Goal: Information Seeking & Learning: Learn about a topic

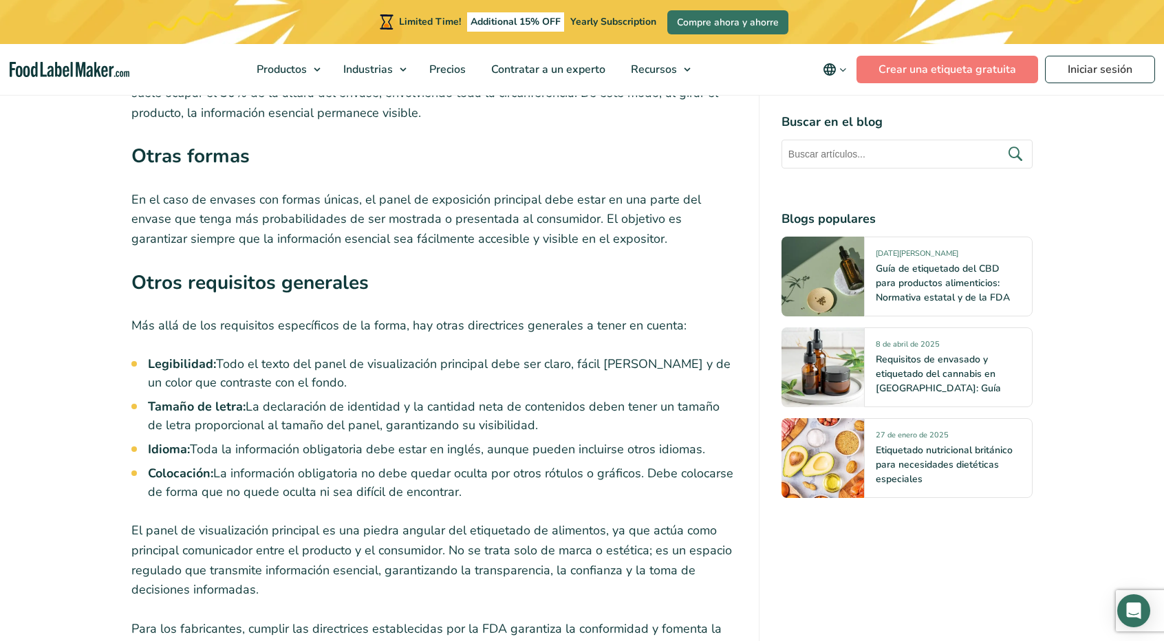
scroll to position [4197, 0]
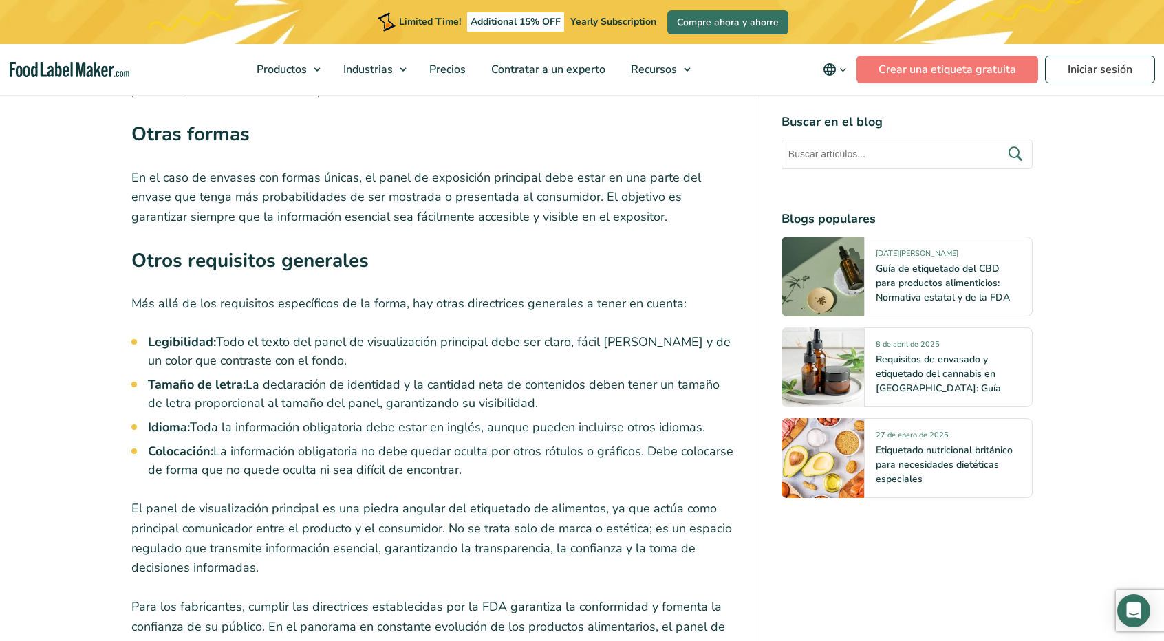
drag, startPoint x: 155, startPoint y: 374, endPoint x: 703, endPoint y: 375, distance: 548.3
click at [703, 418] on li "Idioma: Toda la información obligatoria debe estar en inglés, aunque pueden inc…" at bounding box center [442, 427] width 589 height 19
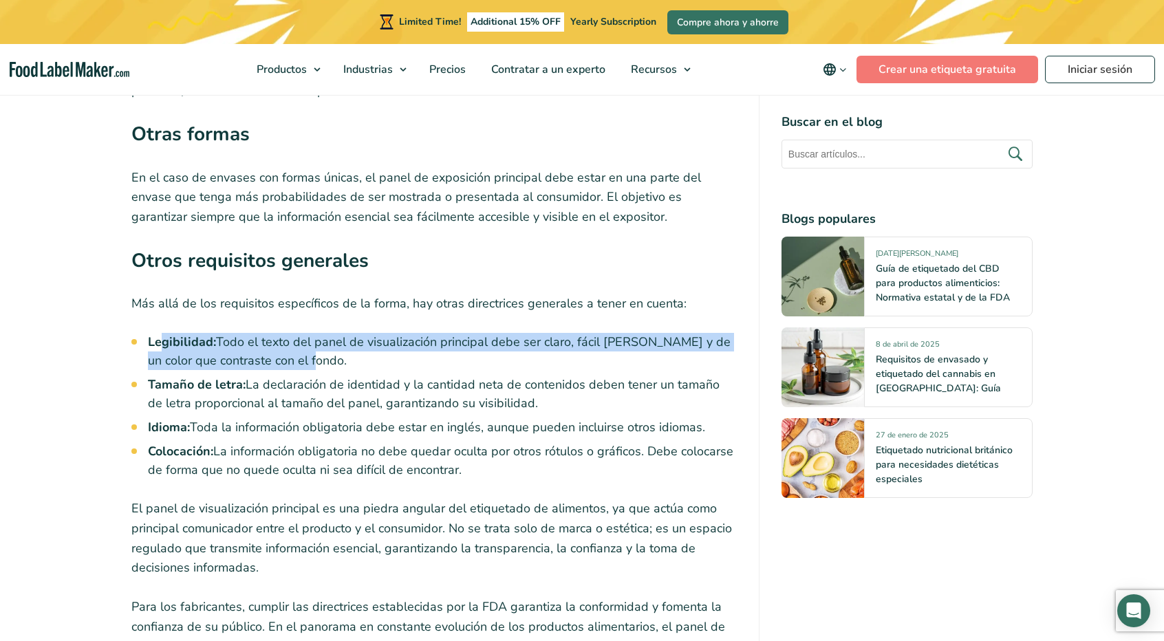
drag, startPoint x: 164, startPoint y: 287, endPoint x: 328, endPoint y: 316, distance: 166.3
click at [328, 333] on li "Legibilidad: Todo el texto del panel de visualización principal debe ser claro,…" at bounding box center [442, 351] width 589 height 37
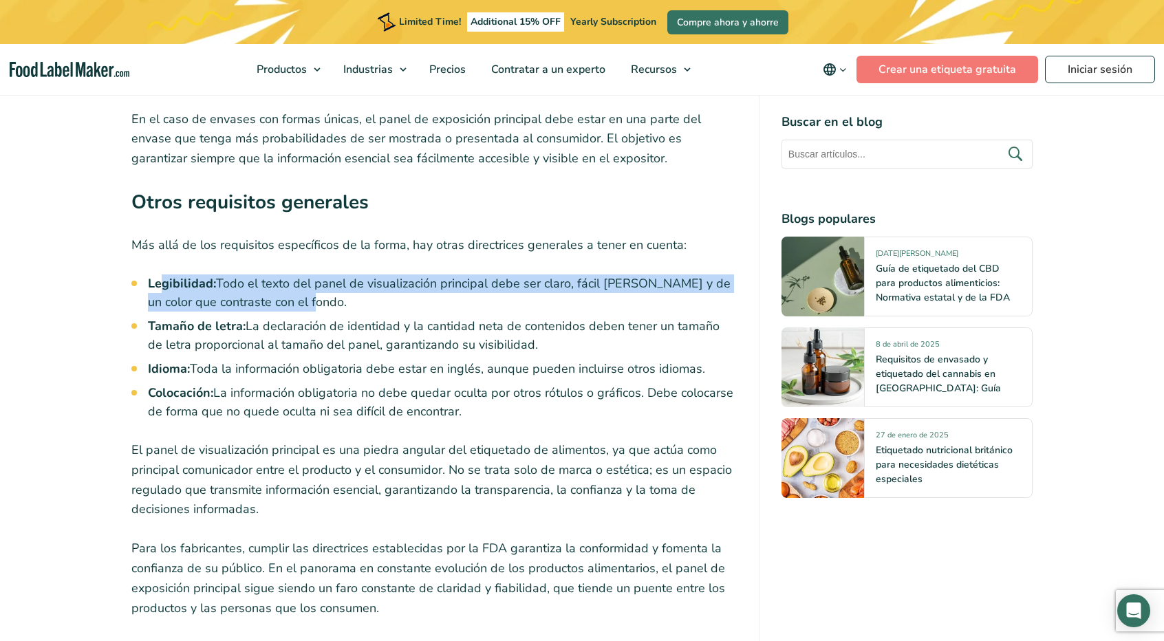
scroll to position [4334, 0]
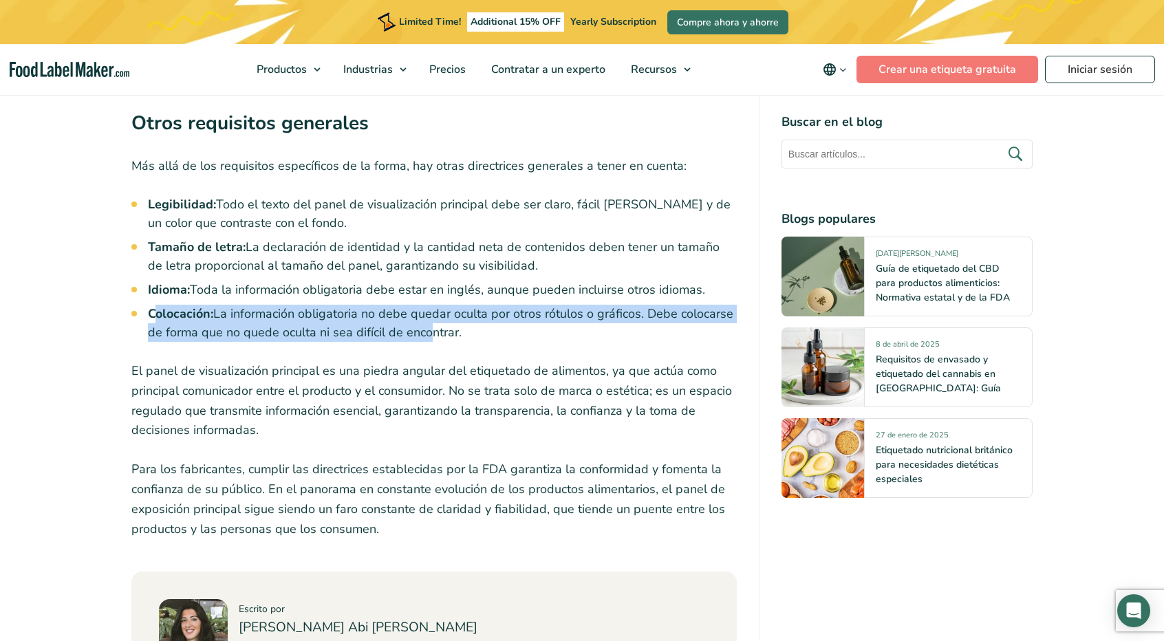
drag, startPoint x: 358, startPoint y: 274, endPoint x: 157, endPoint y: 268, distance: 201.0
click at [157, 305] on li "Colocación: La información obligatoria no debe quedar oculta por otros rótulos …" at bounding box center [442, 323] width 589 height 37
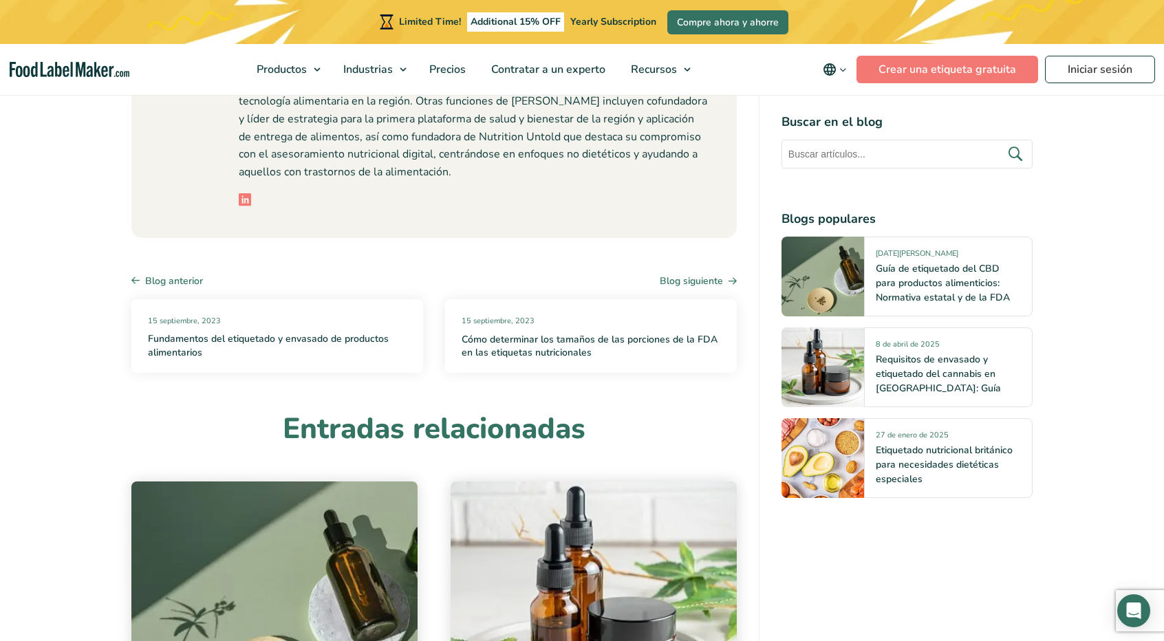
scroll to position [5297, 0]
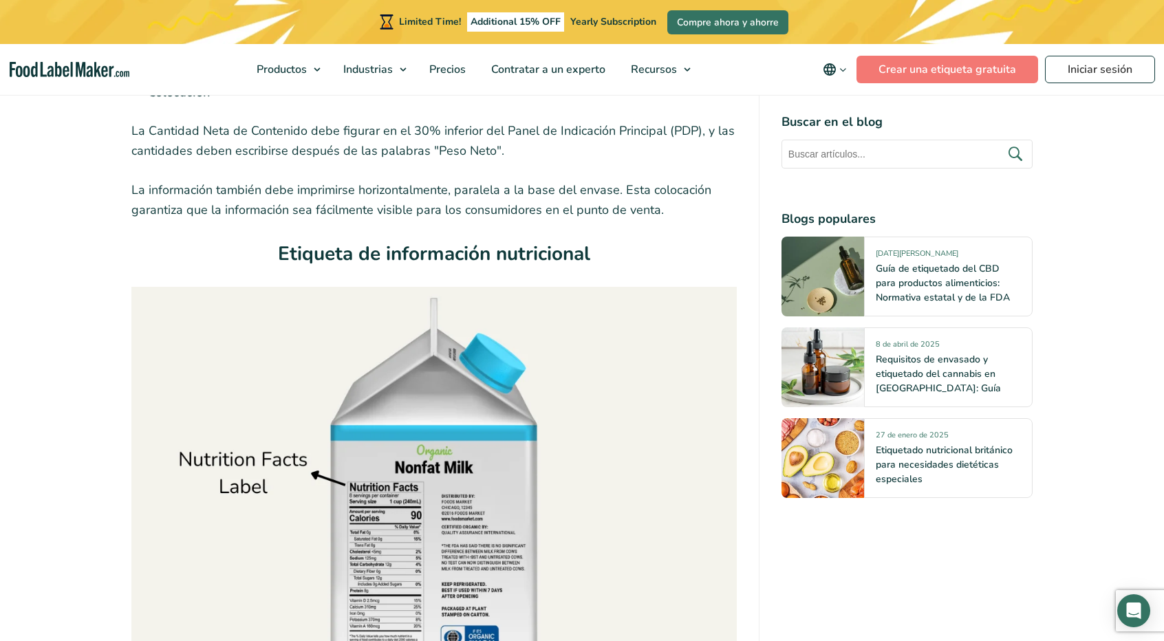
scroll to position [5091, 0]
